Goal: Transaction & Acquisition: Purchase product/service

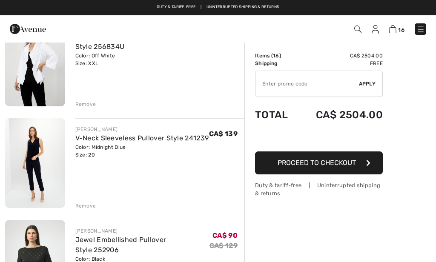
scroll to position [704, 0]
click at [76, 205] on div "Remove" at bounding box center [85, 207] width 21 height 8
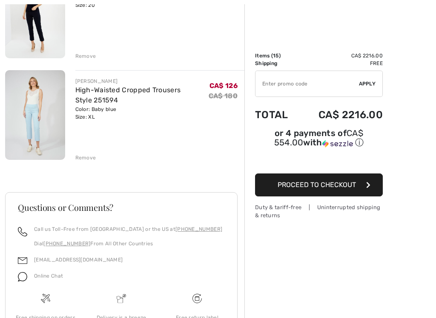
scroll to position [1463, 0]
click at [87, 154] on div "Remove" at bounding box center [85, 158] width 21 height 8
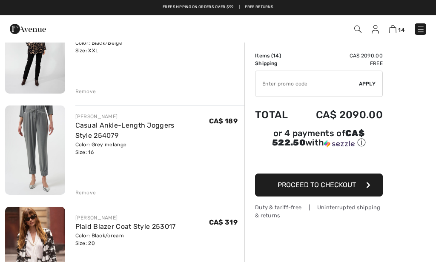
scroll to position [1123, 0]
click at [32, 147] on img at bounding box center [35, 150] width 60 height 89
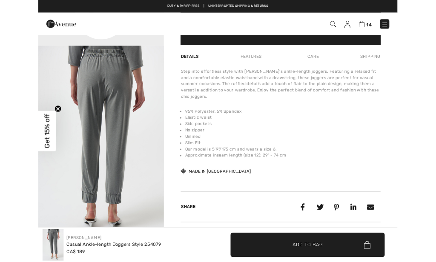
scroll to position [243, 0]
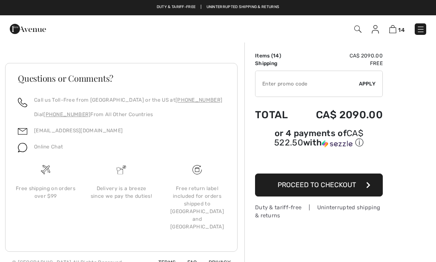
scroll to position [1483, 0]
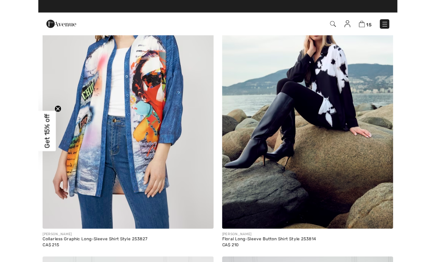
scroll to position [5761, 0]
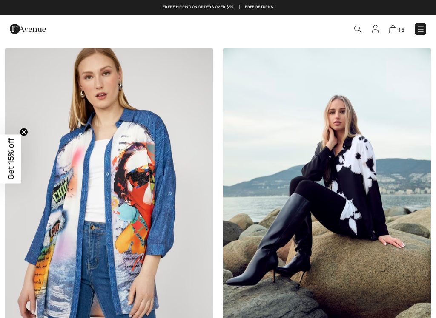
click at [58, 215] on img at bounding box center [109, 203] width 208 height 311
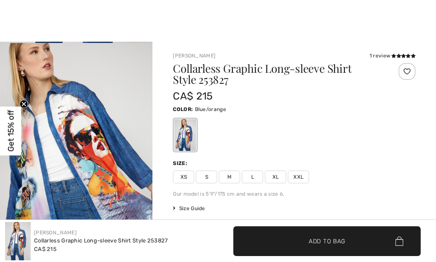
click at [88, 137] on img "2 / 4" at bounding box center [76, 157] width 152 height 229
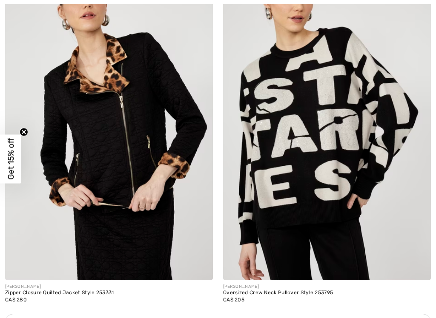
scroll to position [8671, 0]
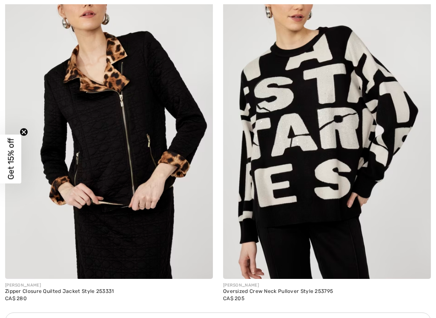
click at [286, 146] on img at bounding box center [327, 123] width 208 height 311
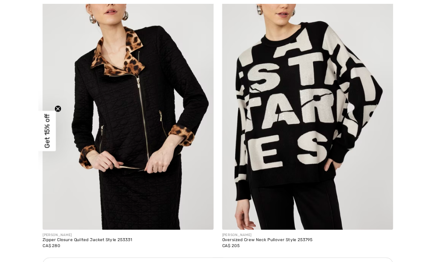
scroll to position [8703, 0]
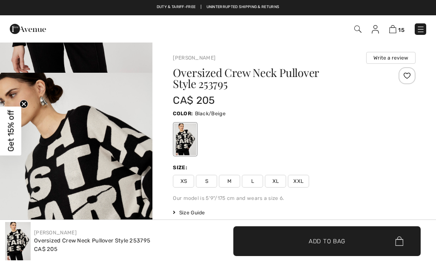
click at [273, 183] on span "XL" at bounding box center [275, 181] width 21 height 13
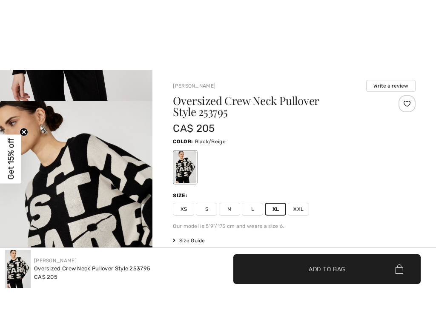
scroll to position [47, 0]
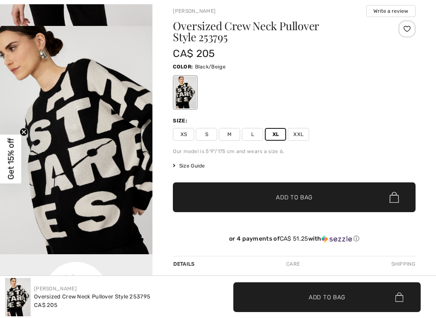
click at [186, 163] on span "Size Guide" at bounding box center [189, 166] width 32 height 8
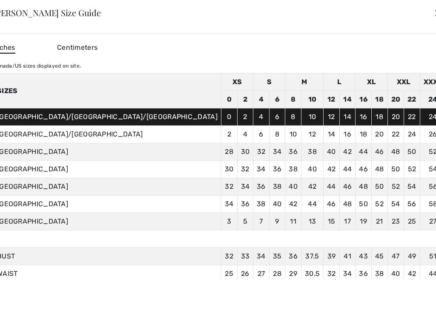
scroll to position [45, 0]
click at [434, 15] on div "✕" at bounding box center [438, 13] width 9 height 18
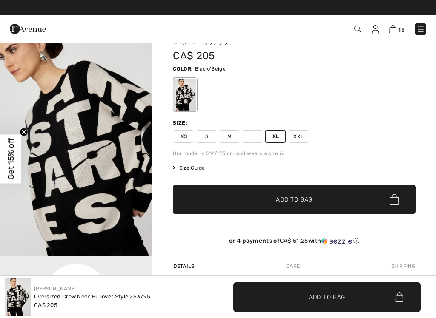
click at [292, 138] on span "XXL" at bounding box center [298, 136] width 21 height 13
click at [286, 204] on span "✔ Added to Bag Add to Bag" at bounding box center [294, 200] width 243 height 30
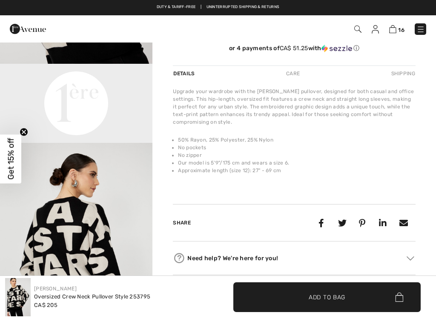
scroll to position [233, 0]
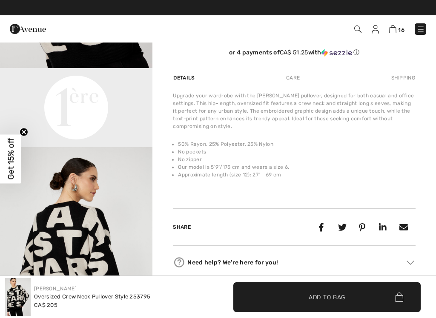
click at [287, 77] on div "Care" at bounding box center [293, 77] width 28 height 15
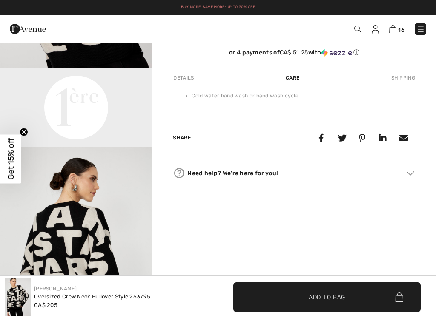
click at [45, 105] on video "Your browser does not support the video tag." at bounding box center [76, 106] width 152 height 76
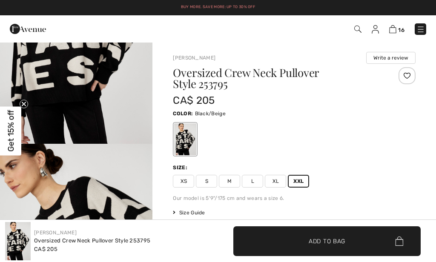
scroll to position [0, 0]
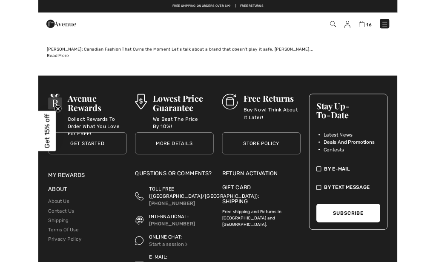
scroll to position [9201, 0]
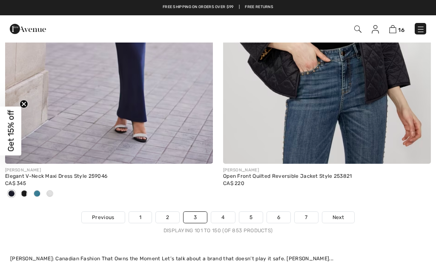
click at [224, 212] on link "4" at bounding box center [222, 217] width 23 height 11
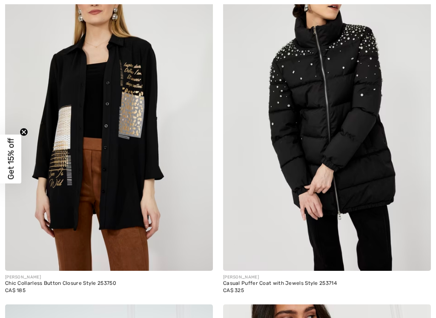
scroll to position [2963, 0]
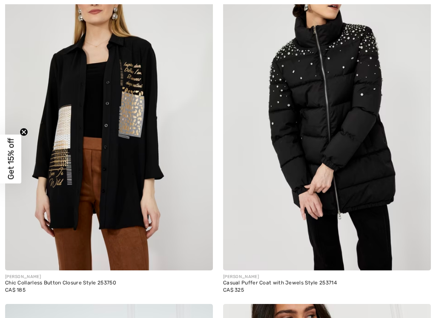
click at [258, 164] on img at bounding box center [327, 114] width 208 height 311
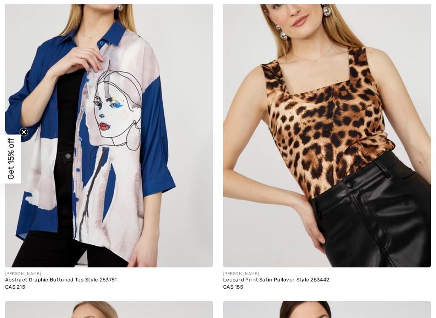
scroll to position [7606, 0]
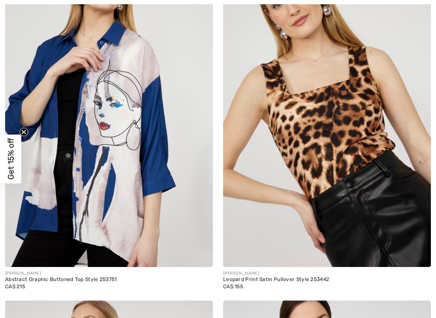
click at [115, 106] on img at bounding box center [109, 111] width 208 height 311
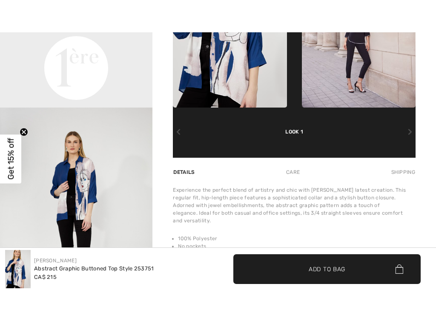
scroll to position [463, 0]
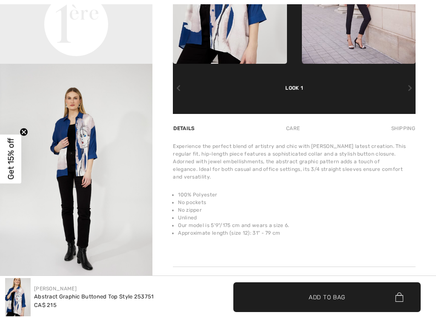
click at [290, 133] on div "Care" at bounding box center [293, 128] width 28 height 15
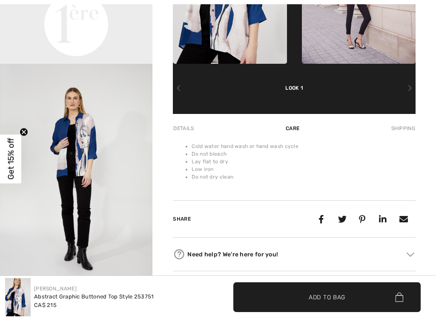
click at [178, 127] on div "Details" at bounding box center [184, 128] width 23 height 15
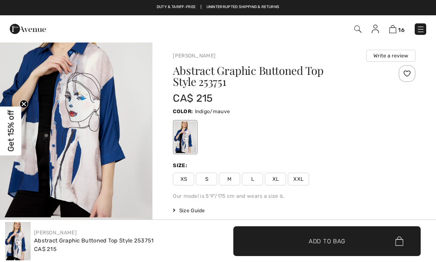
scroll to position [1, 0]
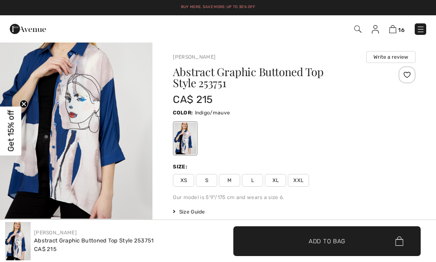
click at [76, 104] on img "1 / 4" at bounding box center [76, 104] width 152 height 229
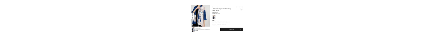
scroll to position [295, 0]
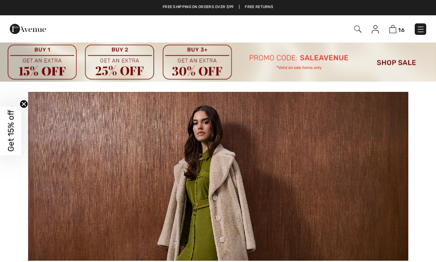
click at [354, 26] on img at bounding box center [357, 29] width 7 height 7
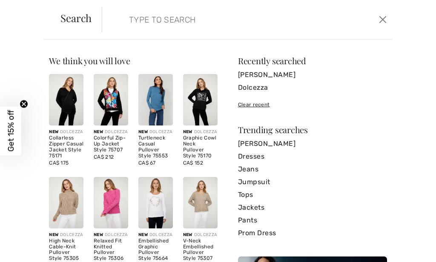
click at [146, 20] on input "search" at bounding box center [218, 20] width 190 height 26
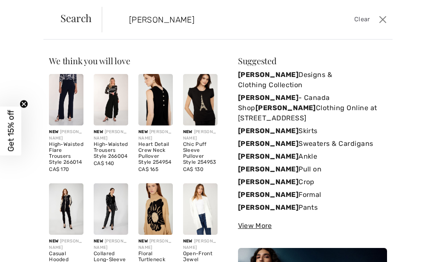
type input "Frank lyman"
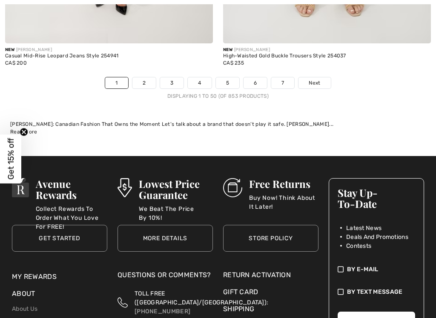
scroll to position [9351, 0]
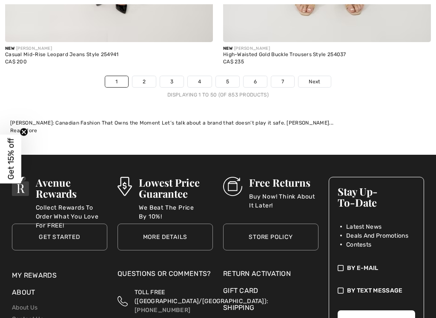
click at [166, 76] on link "3" at bounding box center [171, 81] width 23 height 11
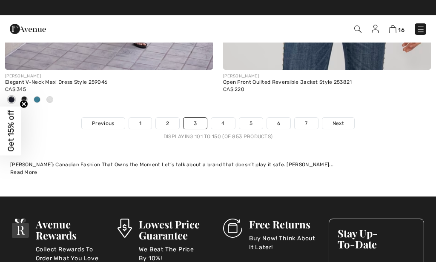
scroll to position [9284, 0]
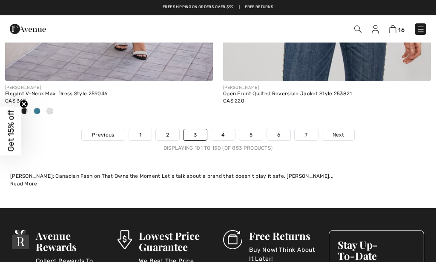
click at [224, 129] on link "4" at bounding box center [222, 134] width 23 height 11
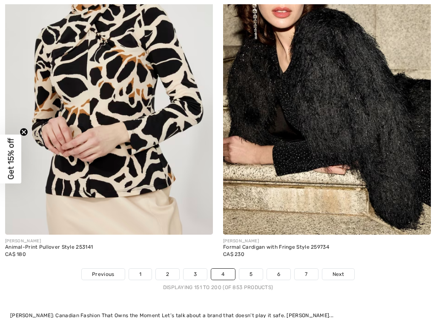
scroll to position [9089, 0]
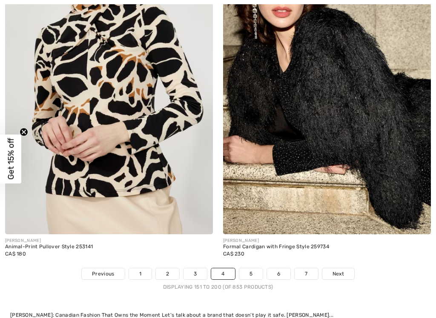
click at [95, 87] on img at bounding box center [109, 78] width 208 height 311
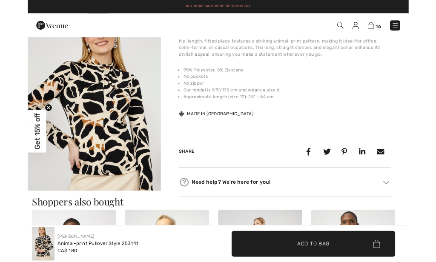
scroll to position [348, 0]
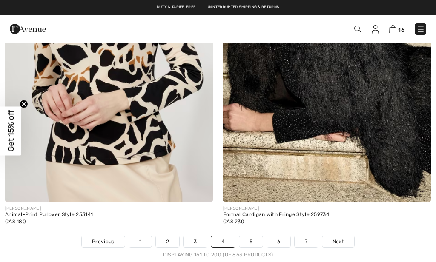
scroll to position [9121, 0]
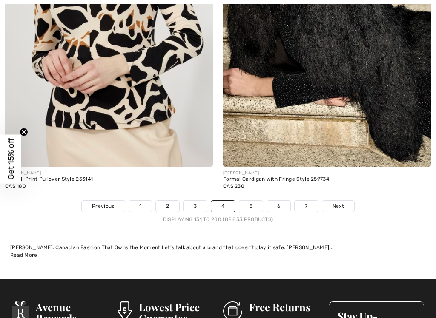
click at [247, 201] on link "5" at bounding box center [250, 206] width 23 height 11
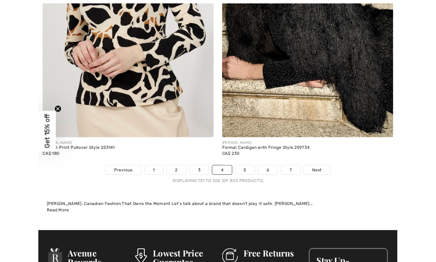
scroll to position [9189, 0]
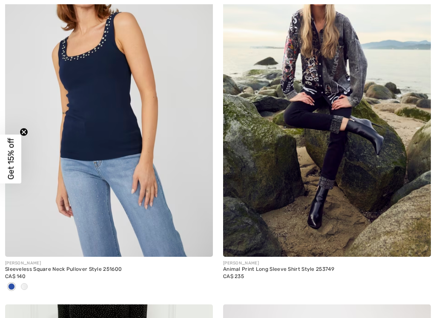
scroll to position [3323, 0]
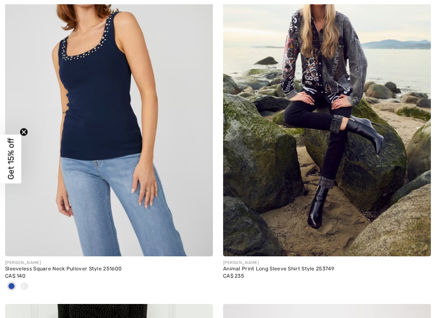
click at [332, 57] on img at bounding box center [327, 100] width 208 height 311
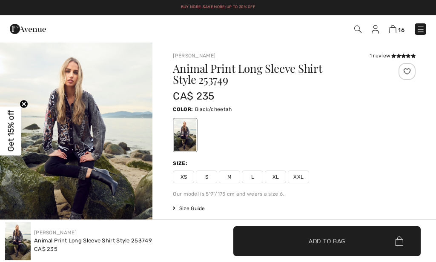
click at [17, 260] on img at bounding box center [18, 241] width 26 height 38
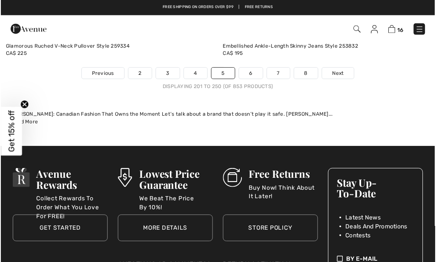
scroll to position [9332, 0]
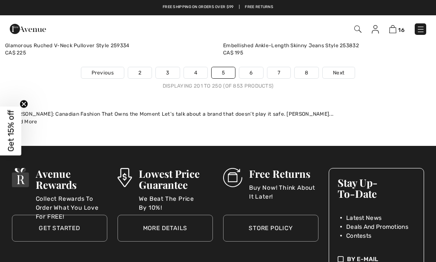
click at [251, 67] on link "6" at bounding box center [250, 72] width 23 height 11
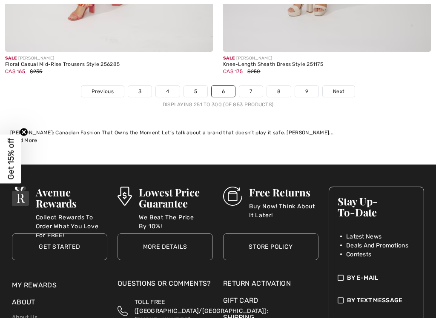
scroll to position [9400, 0]
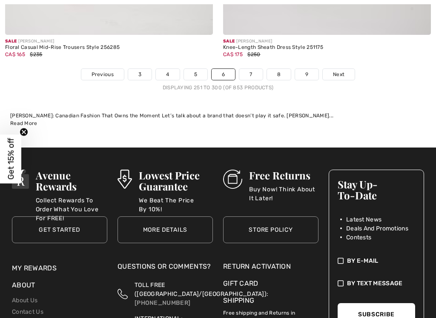
click at [248, 69] on link "7" at bounding box center [250, 74] width 23 height 11
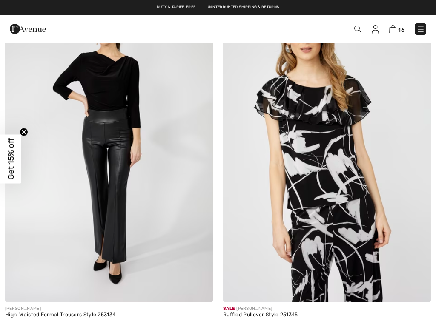
scroll to position [7253, 0]
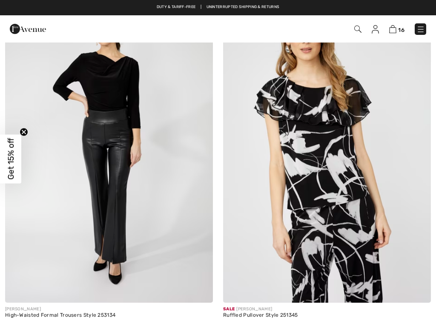
click at [52, 251] on img at bounding box center [109, 146] width 208 height 311
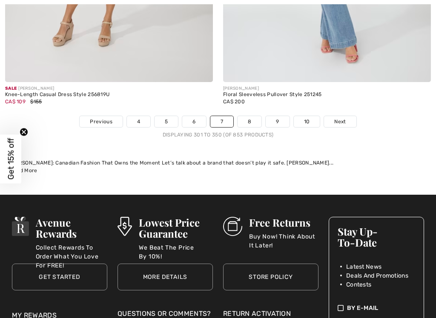
scroll to position [9274, 0]
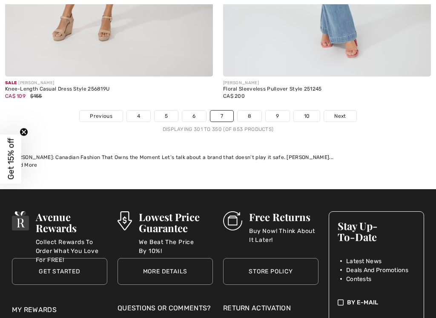
click at [254, 111] on link "8" at bounding box center [249, 116] width 24 height 11
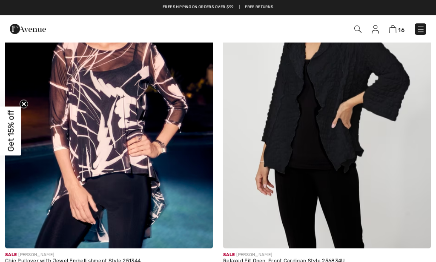
scroll to position [6972, 0]
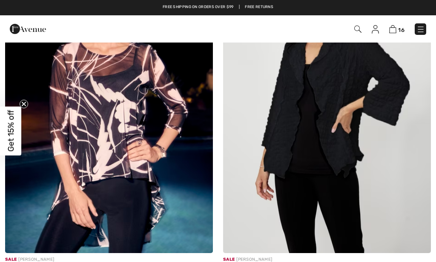
click at [268, 167] on img at bounding box center [327, 97] width 208 height 311
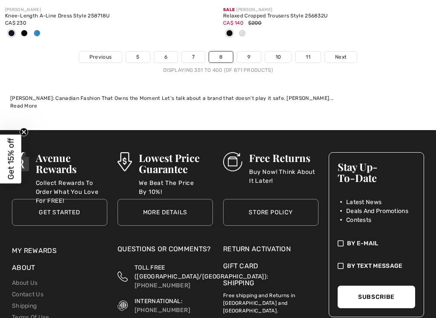
scroll to position [9395, 0]
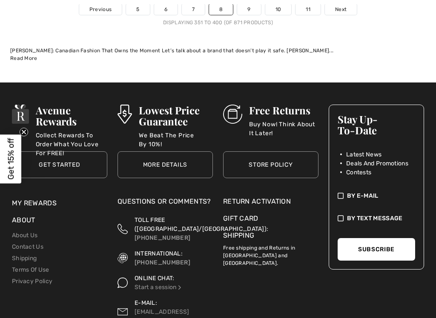
click at [252, 15] on link "9" at bounding box center [248, 9] width 23 height 11
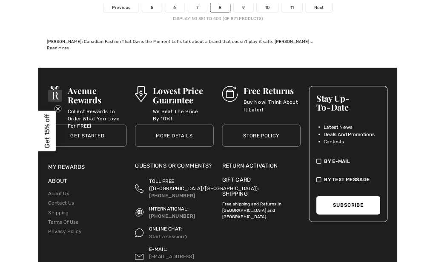
scroll to position [9428, 0]
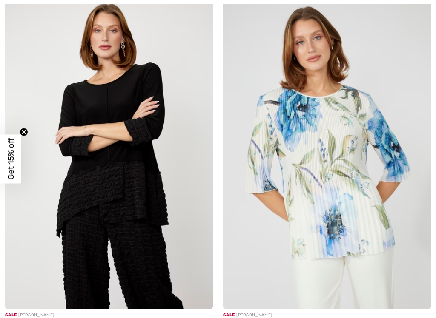
scroll to position [1393, 0]
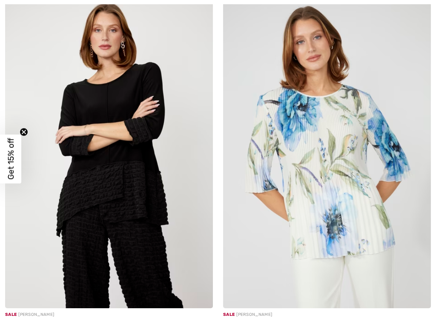
click at [99, 200] on img at bounding box center [109, 152] width 208 height 311
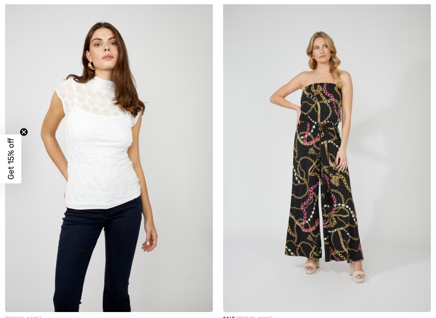
scroll to position [2674, 0]
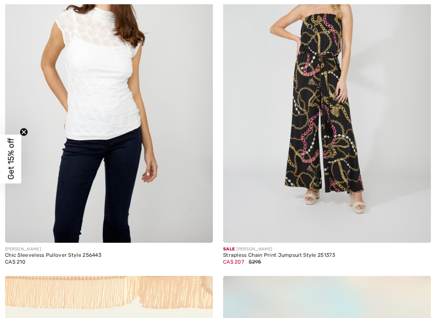
click at [91, 77] on img at bounding box center [109, 86] width 208 height 311
click at [88, 54] on img at bounding box center [109, 86] width 208 height 311
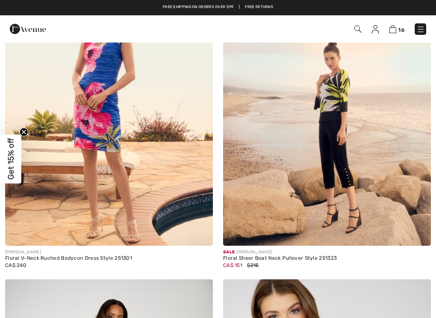
scroll to position [3016, 0]
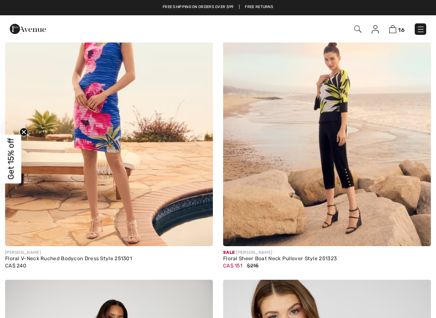
click at [38, 223] on img at bounding box center [109, 90] width 208 height 311
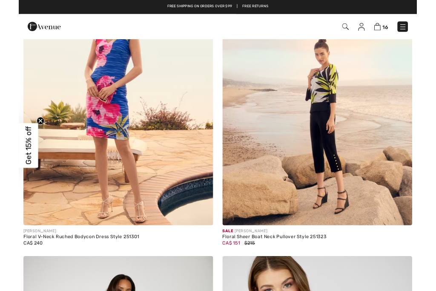
scroll to position [3214, 0]
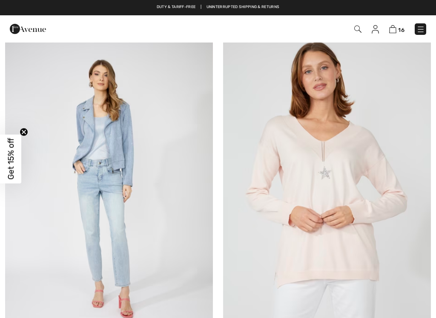
scroll to position [4724, 0]
click at [297, 200] on img at bounding box center [327, 191] width 208 height 311
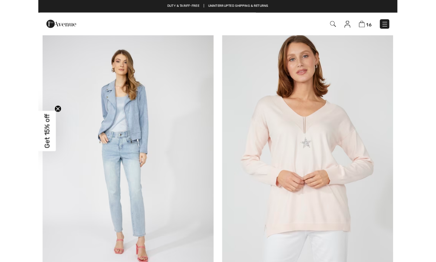
scroll to position [4756, 0]
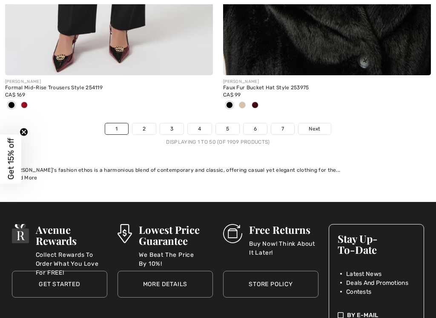
scroll to position [9405, 0]
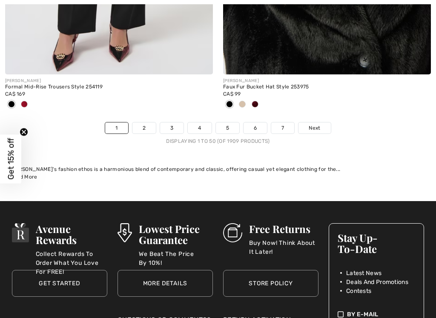
click at [276, 123] on link "7" at bounding box center [282, 128] width 23 height 11
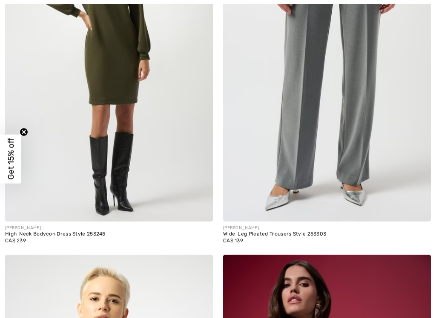
scroll to position [766, 0]
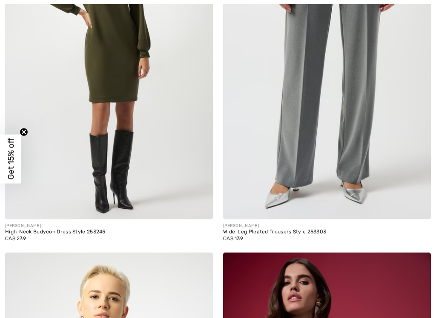
click at [286, 101] on img at bounding box center [327, 63] width 208 height 311
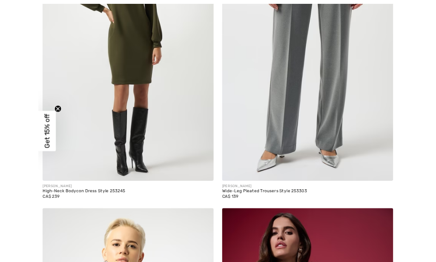
scroll to position [799, 0]
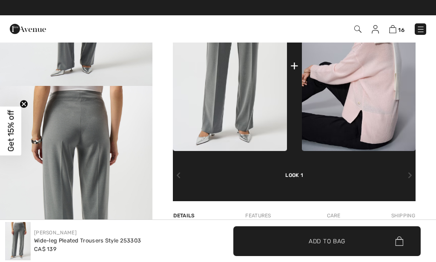
scroll to position [401, 0]
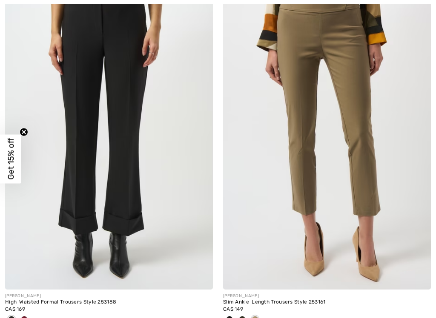
scroll to position [3695, 0]
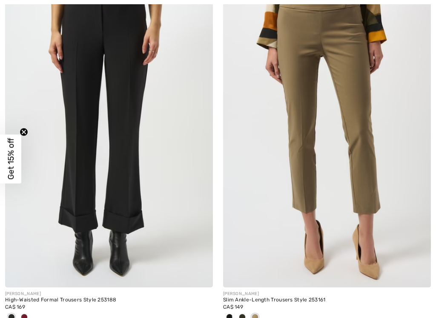
click at [11, 186] on img at bounding box center [109, 131] width 208 height 311
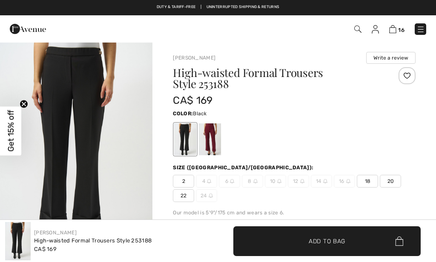
click at [206, 134] on div at bounding box center [210, 139] width 22 height 32
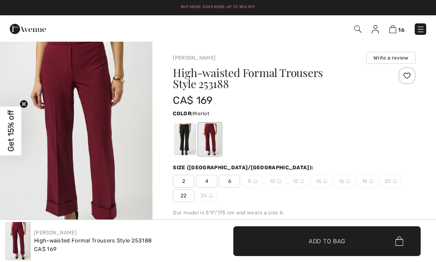
scroll to position [58, 0]
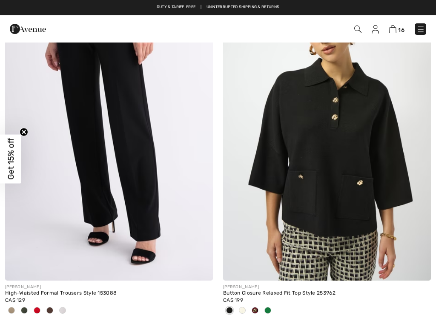
scroll to position [4846, 0]
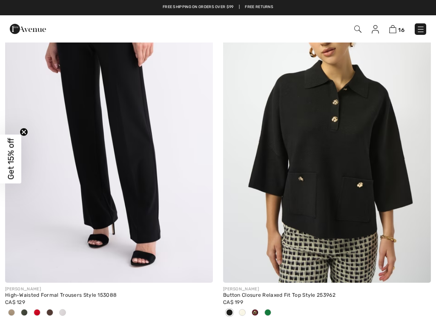
click at [133, 114] on img at bounding box center [109, 126] width 208 height 311
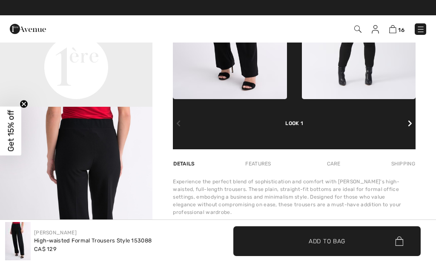
scroll to position [252, 0]
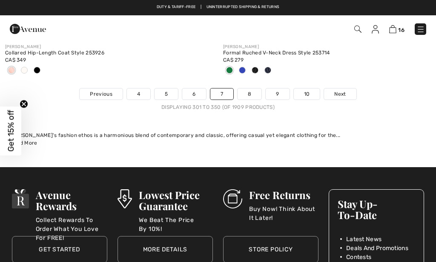
scroll to position [9457, 0]
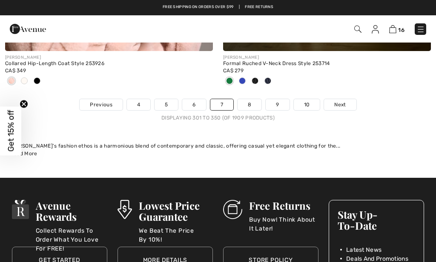
click at [249, 99] on link "8" at bounding box center [249, 104] width 24 height 11
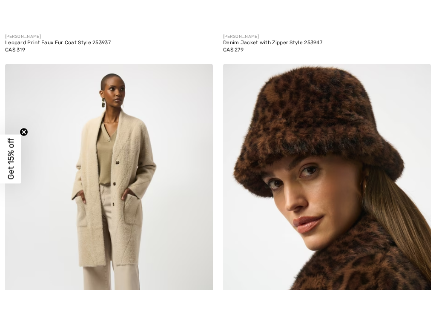
scroll to position [3655, 0]
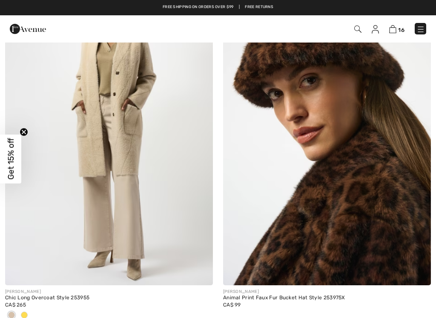
click at [23, 312] on span at bounding box center [24, 315] width 7 height 7
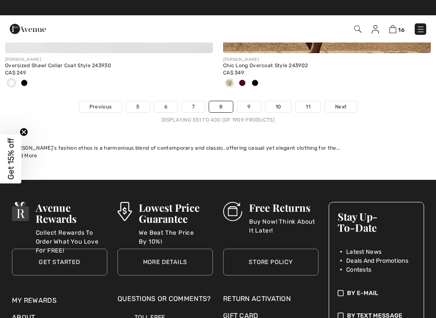
scroll to position [9345, 0]
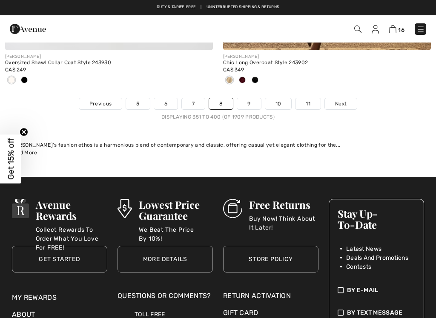
click at [242, 98] on link "9" at bounding box center [248, 103] width 23 height 11
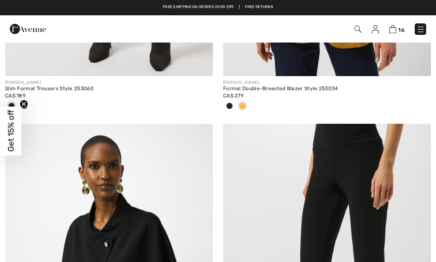
scroll to position [3202, 0]
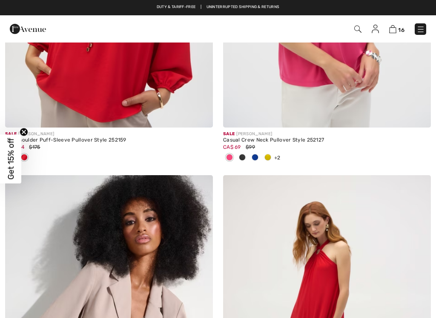
scroll to position [4228, 0]
